Goal: Information Seeking & Learning: Learn about a topic

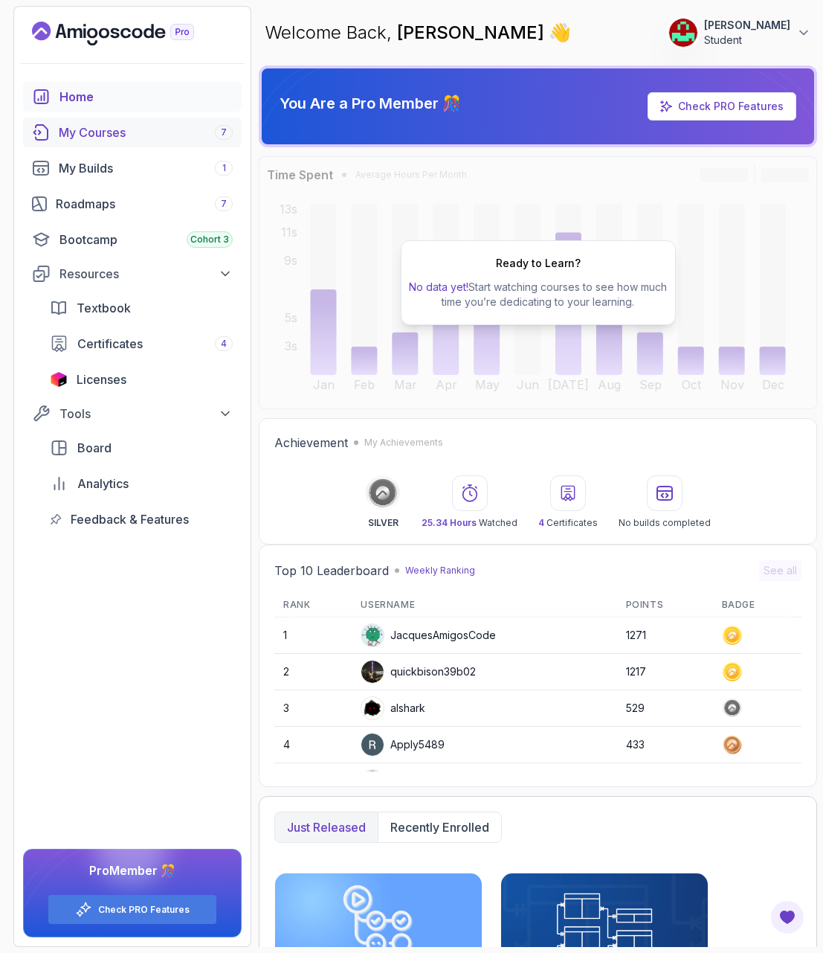
click at [100, 140] on div "My Courses 7" at bounding box center [146, 132] width 174 height 18
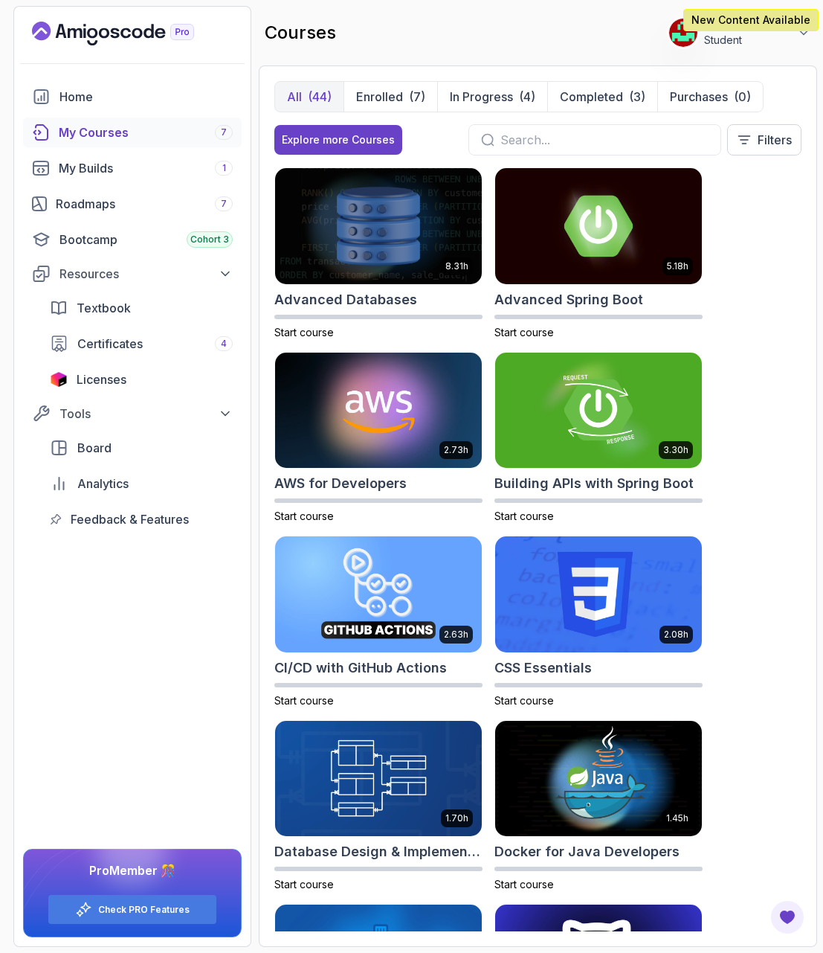
click at [725, 21] on p "New Content Available" at bounding box center [751, 20] width 119 height 15
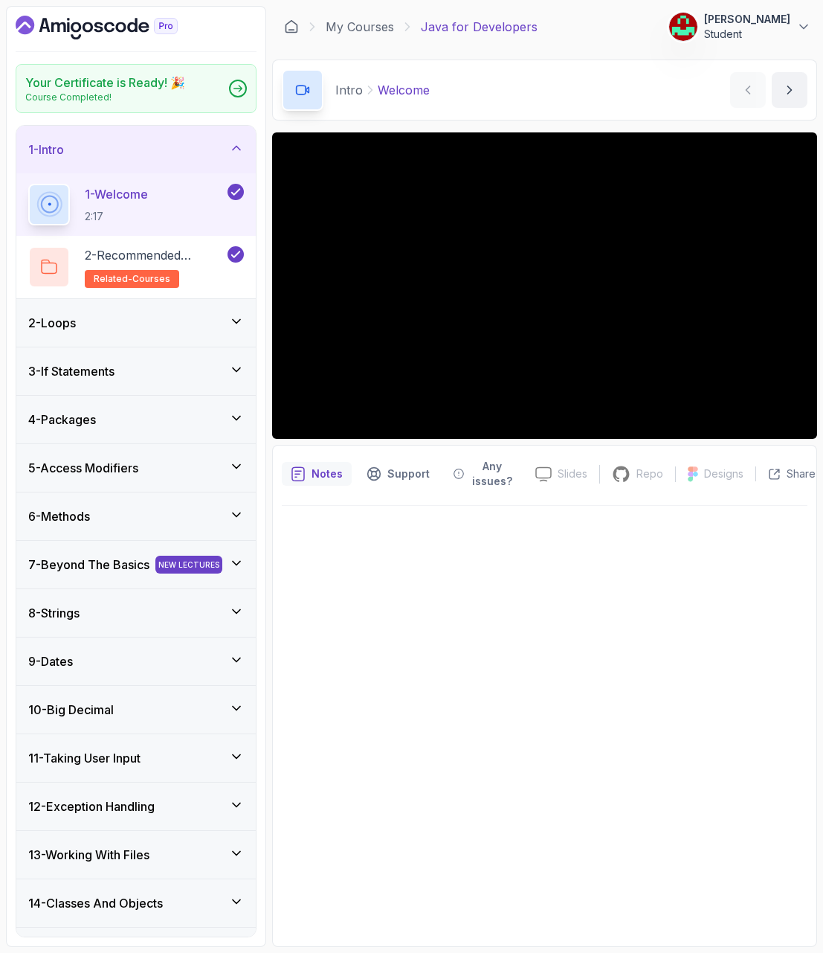
click at [463, 69] on div "Intro Welcome Welcome by [PERSON_NAME]" at bounding box center [544, 90] width 545 height 61
click at [370, 26] on link "My Courses" at bounding box center [360, 27] width 68 height 18
